Goal: Use online tool/utility: Utilize a website feature to perform a specific function

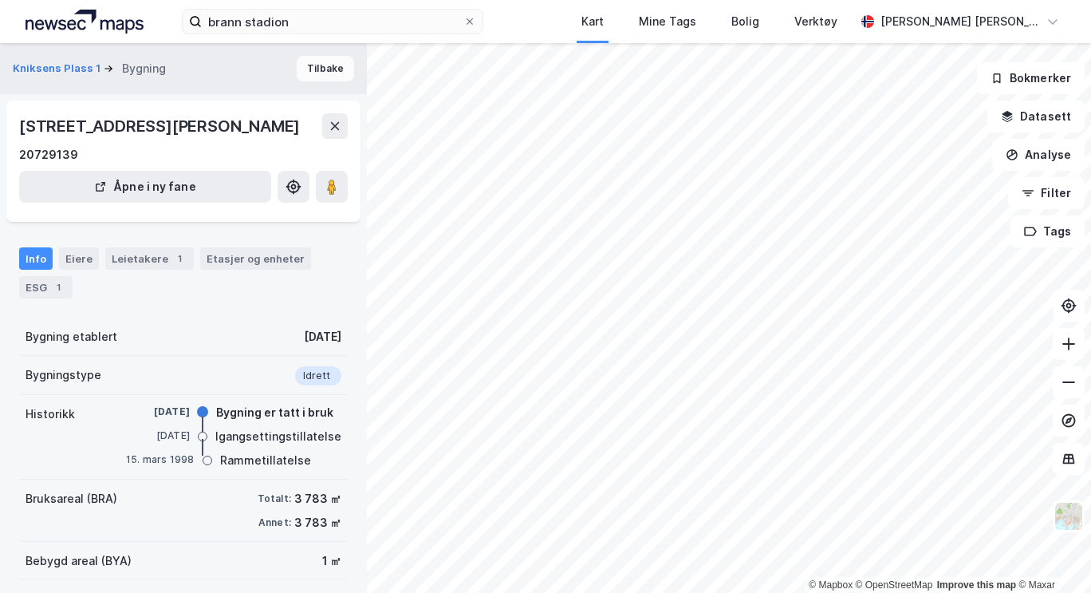
click at [301, 75] on button "Tilbake" at bounding box center [325, 69] width 57 height 26
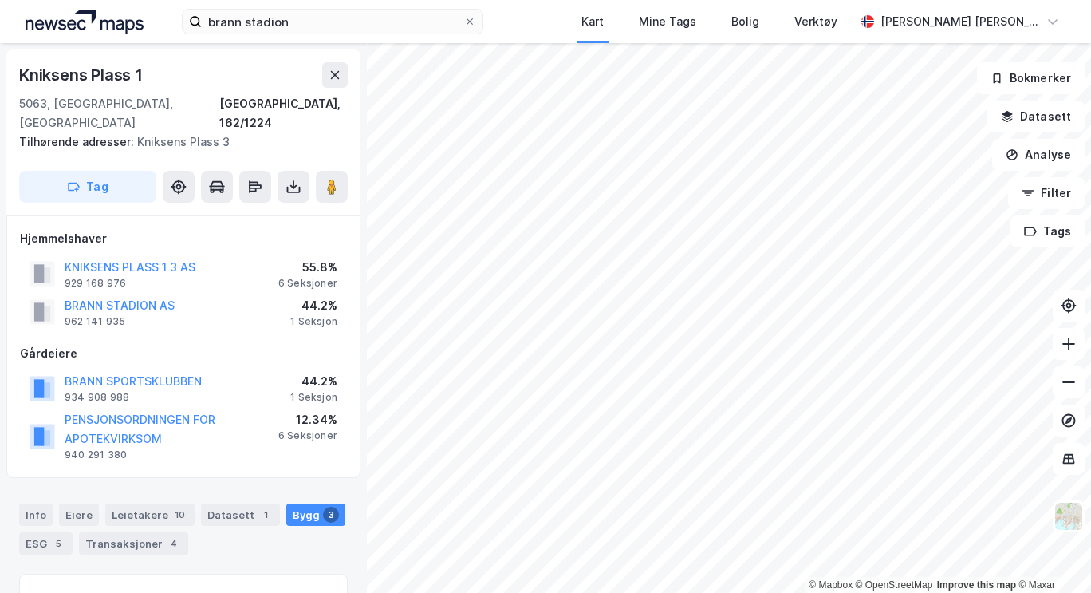
scroll to position [123, 0]
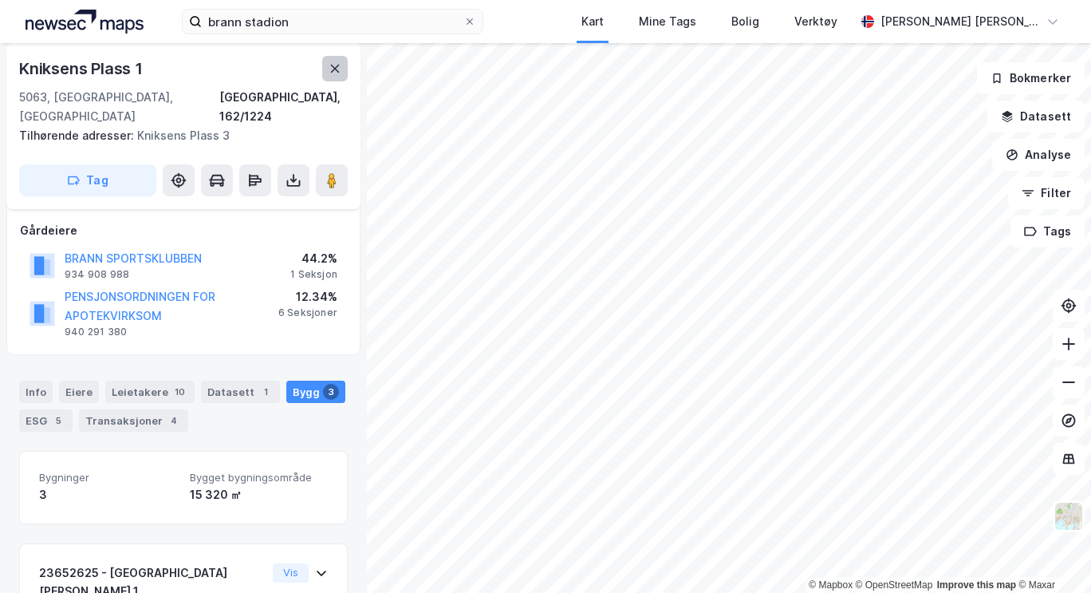
click at [332, 69] on icon at bounding box center [335, 68] width 13 height 13
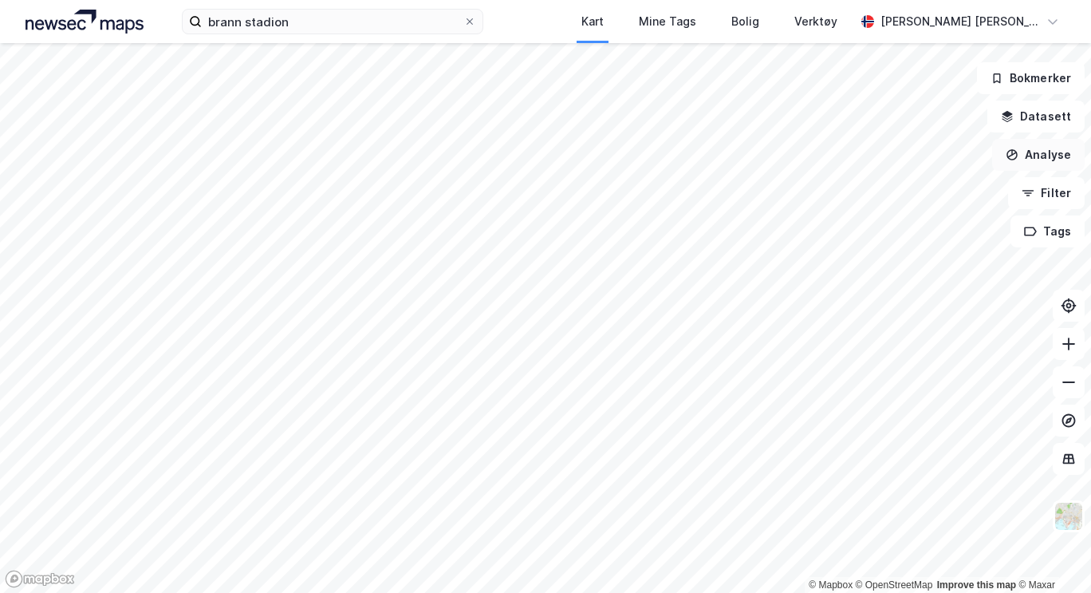
click at [1043, 154] on button "Analyse" at bounding box center [1038, 155] width 93 height 32
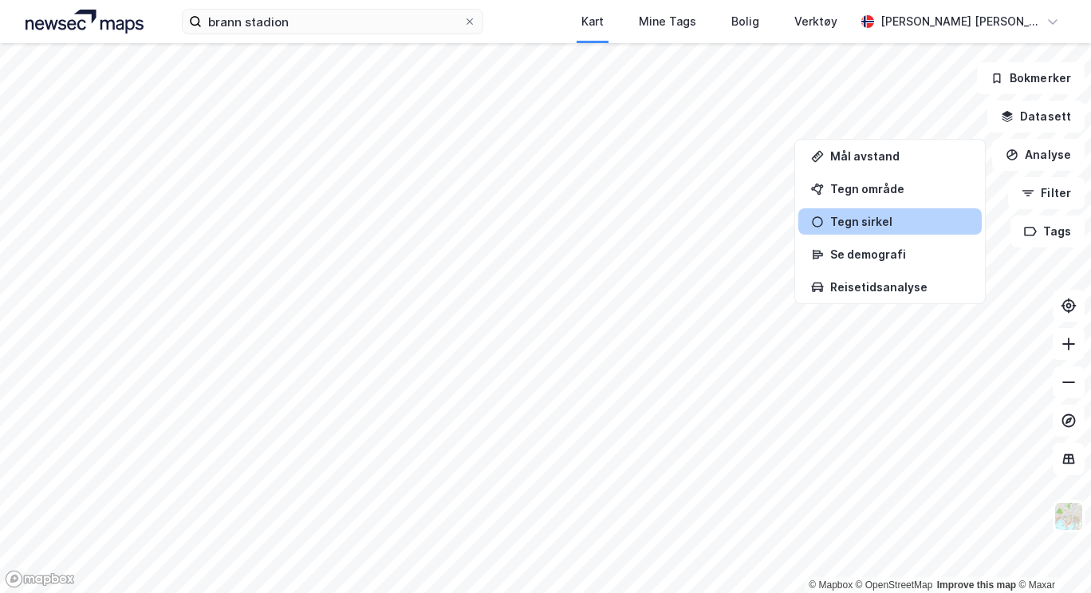
click at [873, 211] on div "Tegn sirkel" at bounding box center [890, 221] width 183 height 26
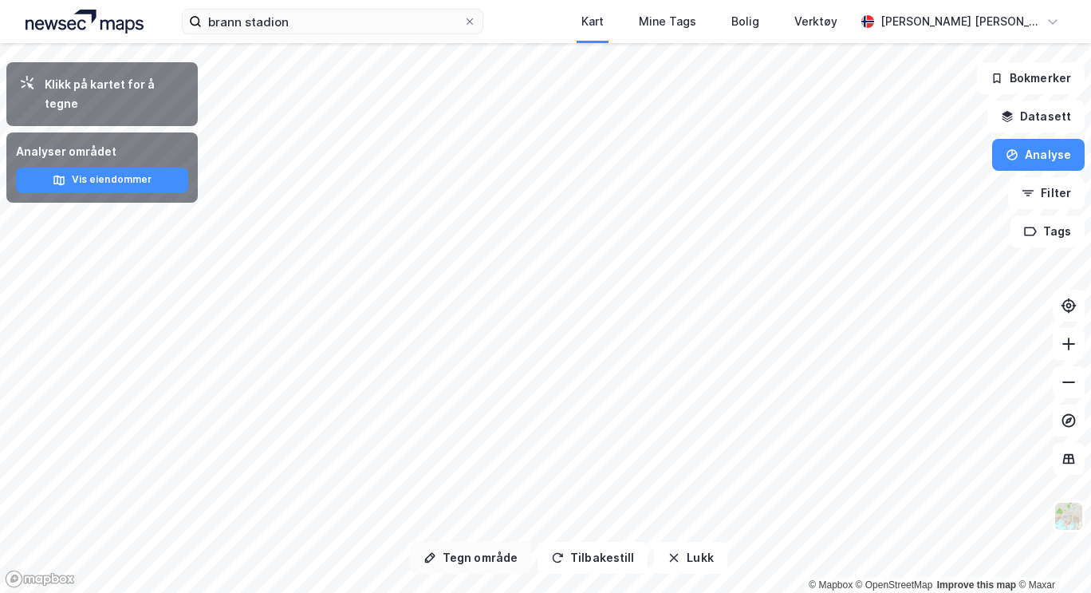
click at [483, 556] on button "Tegn område" at bounding box center [470, 558] width 121 height 32
click at [494, 550] on button "Tegn område" at bounding box center [470, 558] width 121 height 32
click at [483, 555] on button "Tegn område" at bounding box center [470, 558] width 121 height 32
click at [470, 559] on button "Tegn område" at bounding box center [470, 558] width 121 height 32
click at [547, 43] on div "201m" at bounding box center [545, 43] width 1091 height 0
